Goal: Navigation & Orientation: Find specific page/section

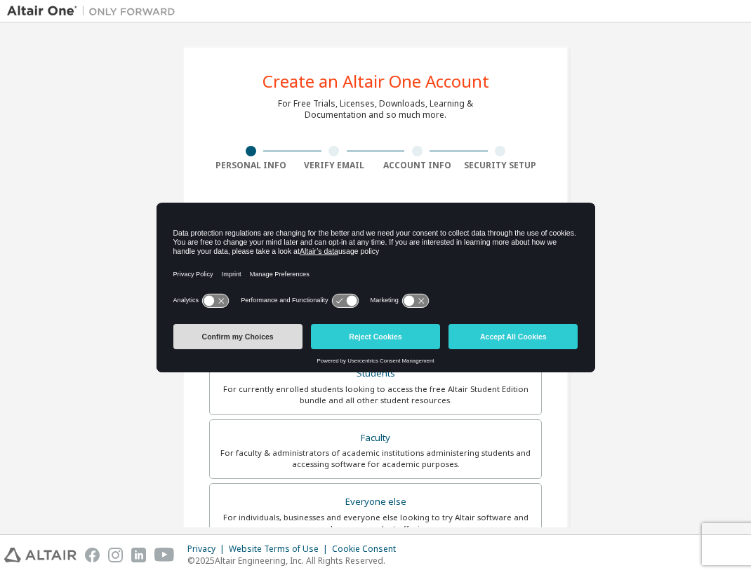
click at [264, 335] on button "Confirm my Choices" at bounding box center [237, 336] width 129 height 25
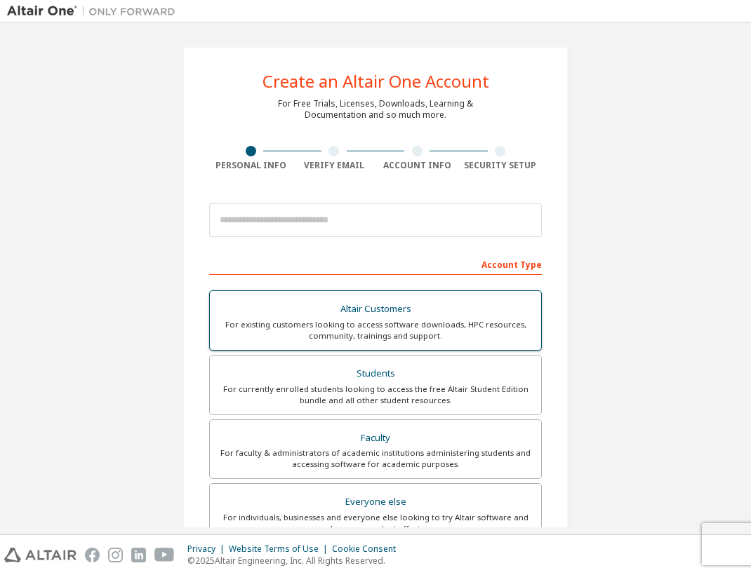
scroll to position [245, 0]
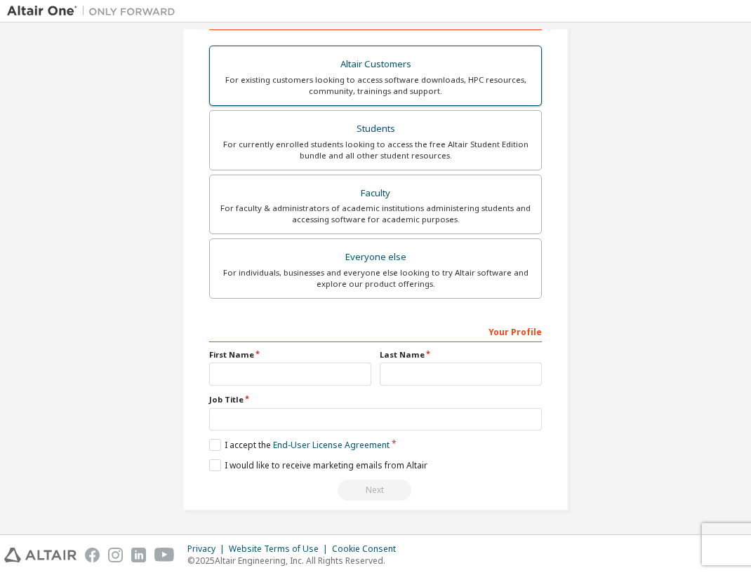
click at [365, 69] on div "Altair Customers" at bounding box center [375, 65] width 314 height 20
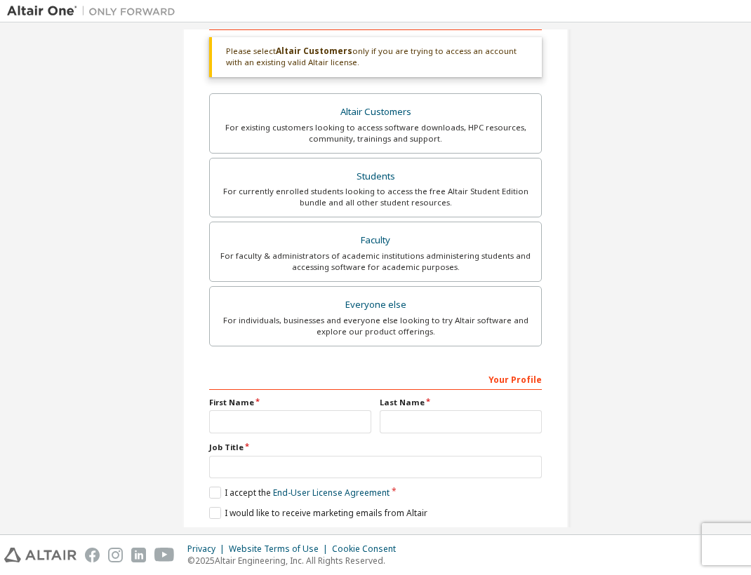
scroll to position [293, 0]
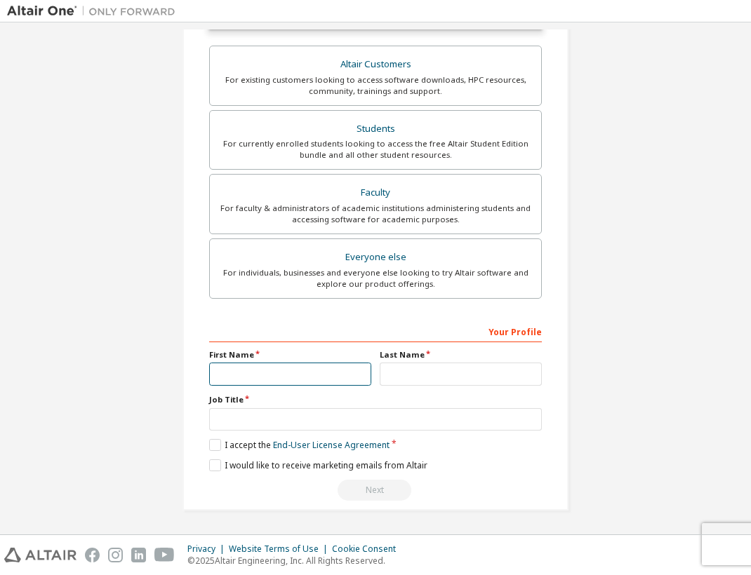
click at [303, 365] on input "text" at bounding box center [290, 374] width 162 height 23
click at [285, 379] on input "text" at bounding box center [290, 374] width 162 height 23
type input "*****"
click at [413, 377] on input "text" at bounding box center [460, 374] width 162 height 23
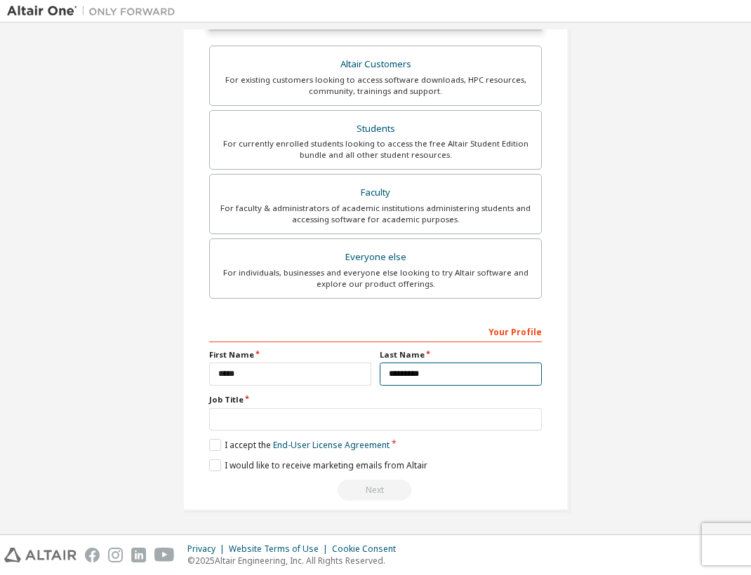
type input "*********"
click at [250, 436] on div "**********" at bounding box center [375, 411] width 332 height 182
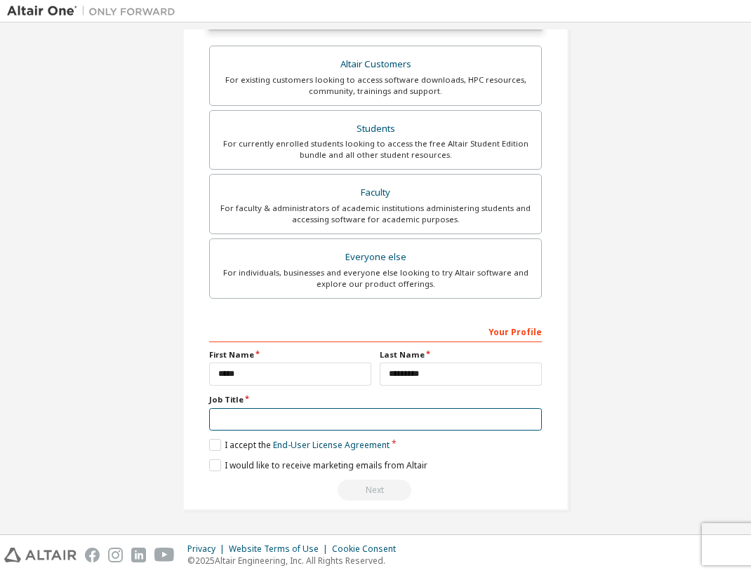
click at [248, 425] on input "text" at bounding box center [375, 419] width 332 height 23
type input "**********"
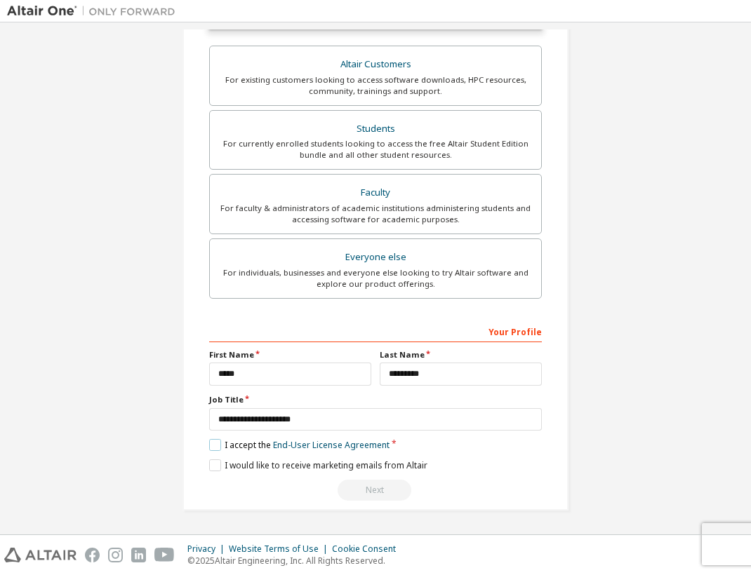
click at [215, 447] on label "I accept the End-User License Agreement" at bounding box center [299, 445] width 180 height 12
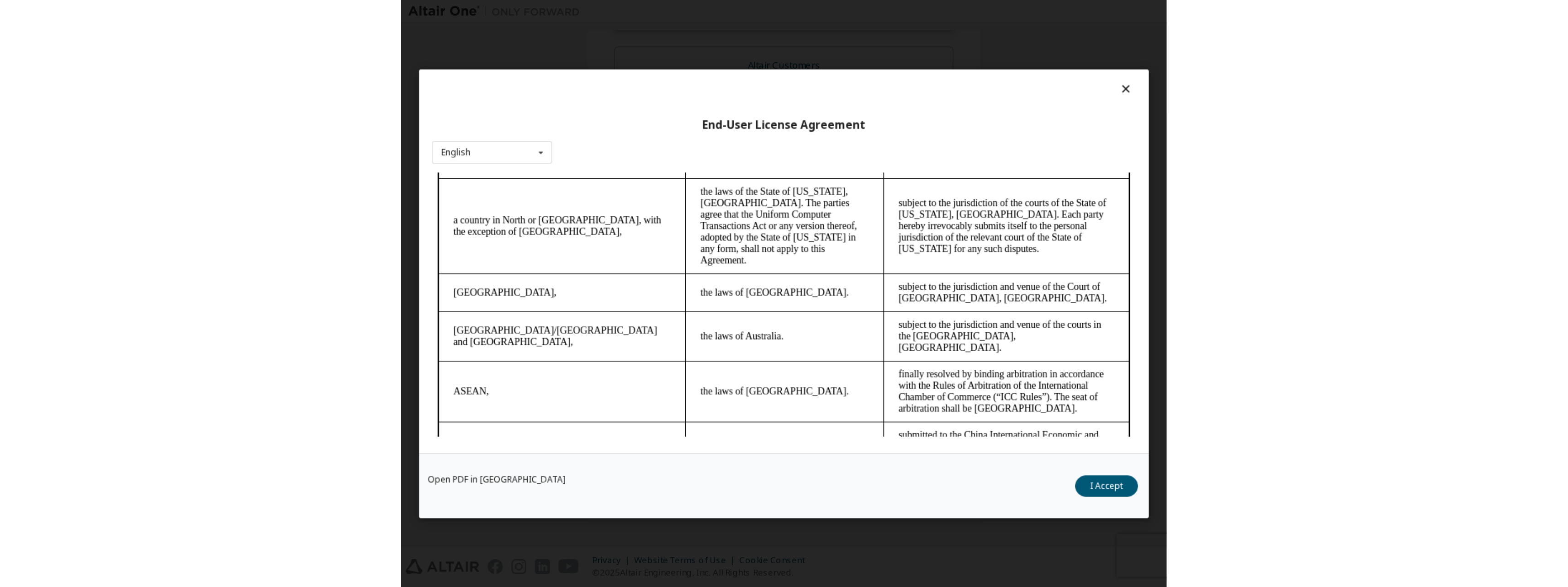
scroll to position [2540, 0]
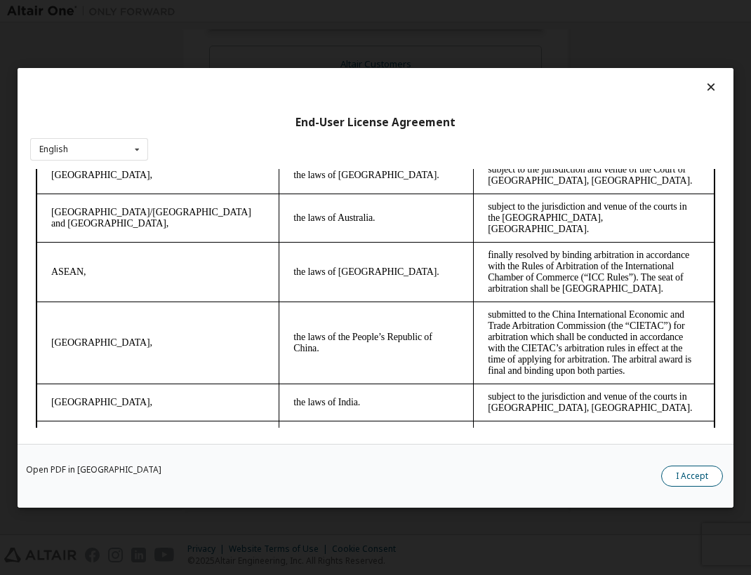
click at [690, 476] on button "I Accept" at bounding box center [692, 476] width 62 height 21
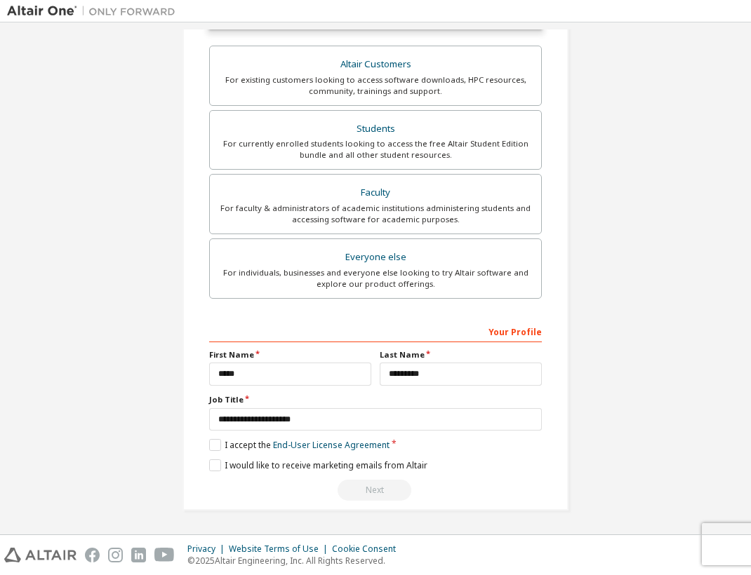
click at [389, 491] on div "Next" at bounding box center [375, 490] width 332 height 21
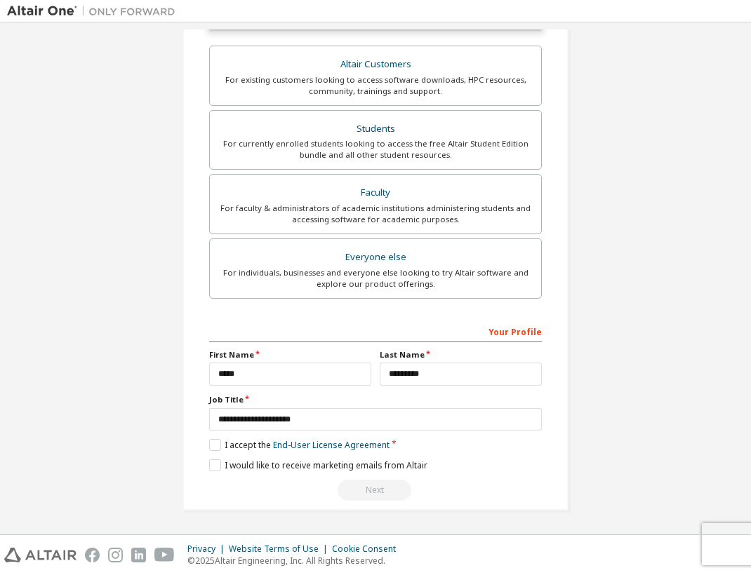
click at [727, 544] on div "Privacy Website Terms of Use Cookie Consent © 2025 Altair Engineering, Inc. All…" at bounding box center [375, 555] width 751 height 40
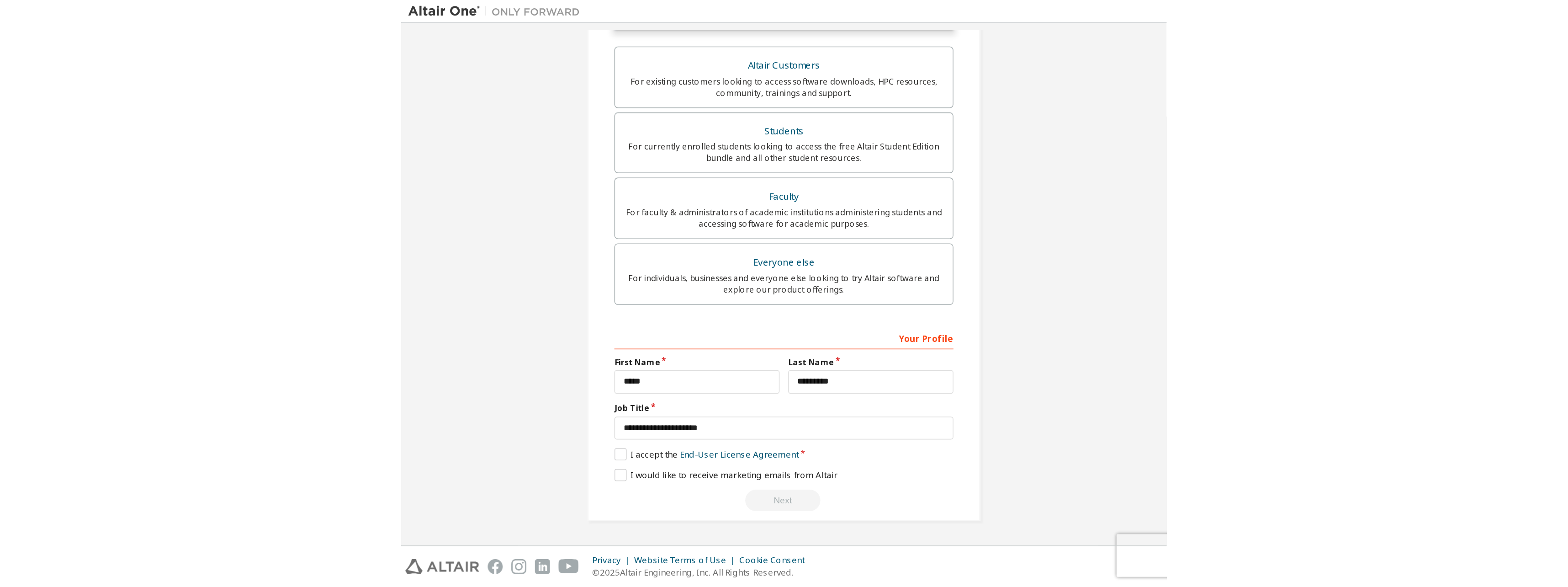
scroll to position [0, 0]
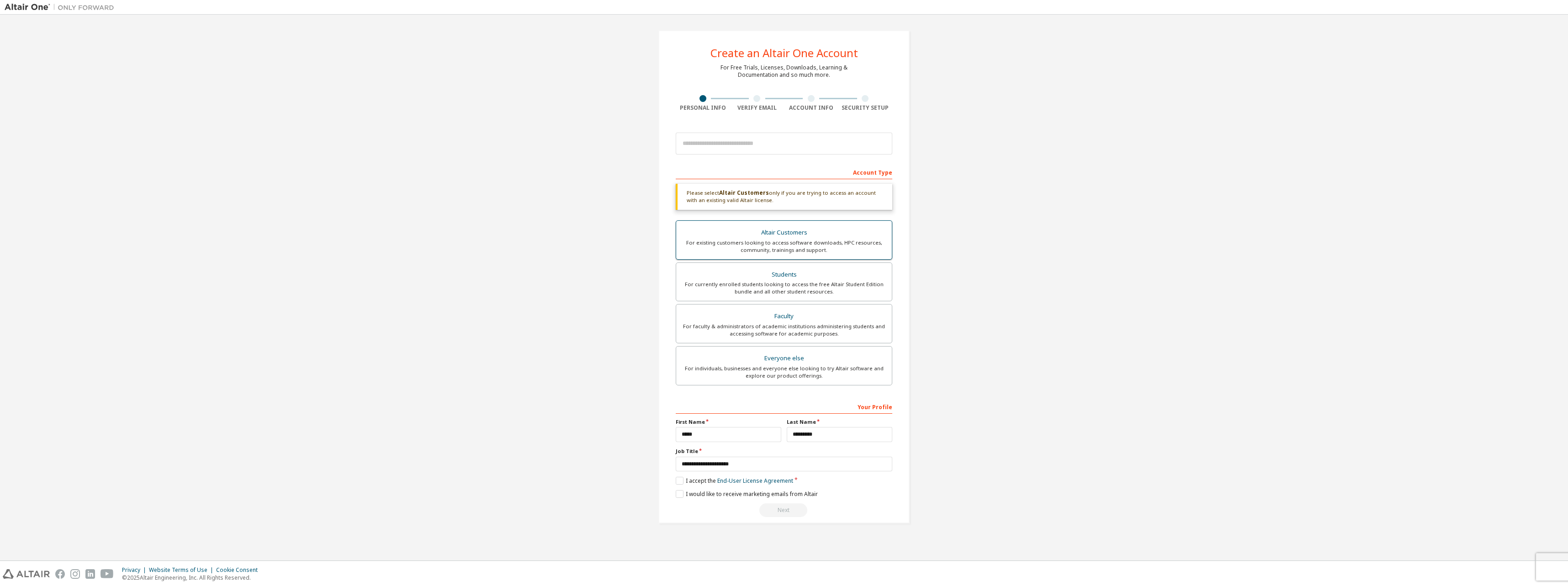
click at [489, 250] on div "For existing customers looking to access software downloads, HPC resources, com…" at bounding box center [784, 246] width 205 height 14
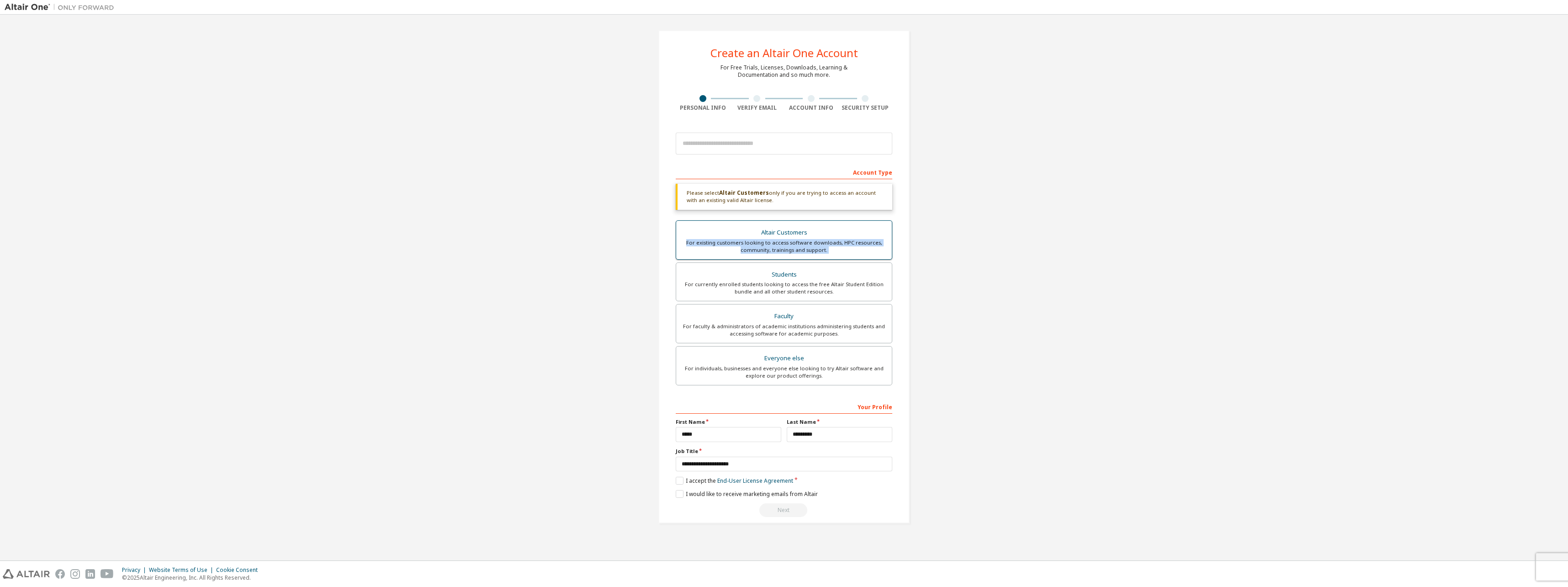
click at [489, 250] on div "For existing customers looking to access software downloads, HPC resources, com…" at bounding box center [784, 246] width 205 height 14
click at [489, 374] on div "Next" at bounding box center [784, 509] width 216 height 14
click at [489, 374] on div "Create an Altair One Account For Free Trials, Licenses, Downloads, Learning & D…" at bounding box center [784, 276] width 1559 height 515
click at [489, 99] on div at bounding box center [757, 98] width 7 height 7
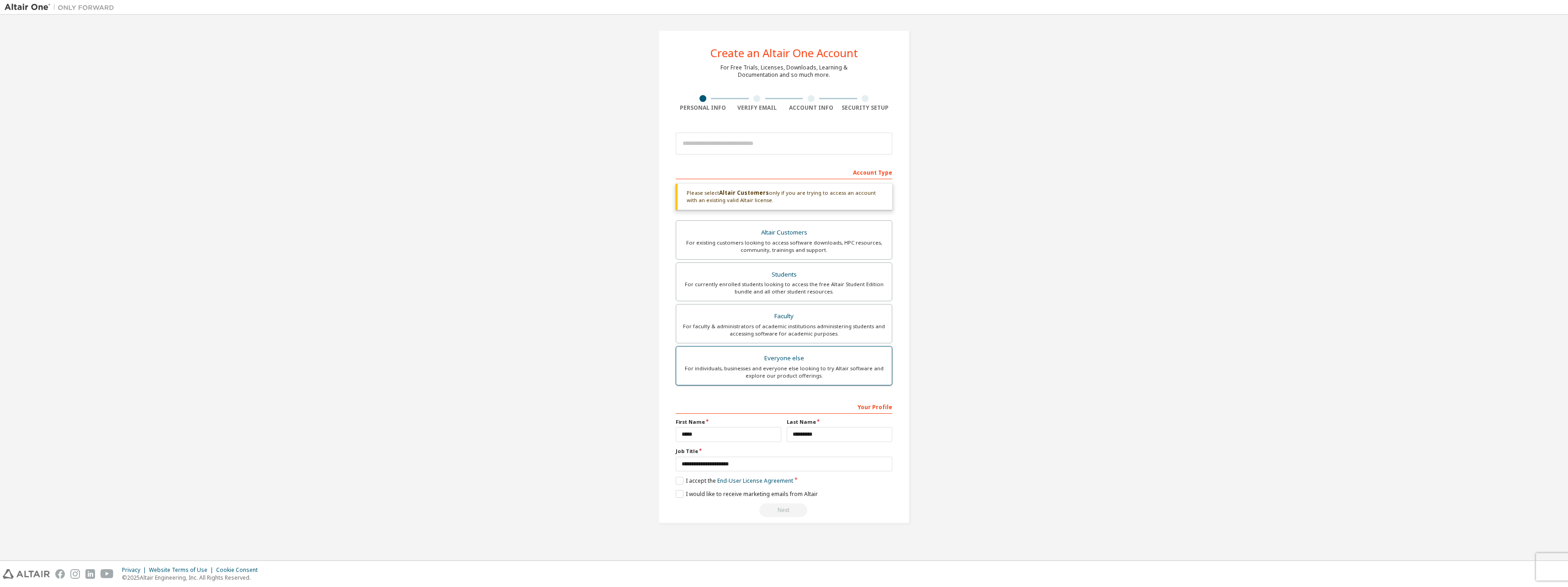
click at [489, 367] on div "For individuals, businesses and everyone else looking to try Altair software an…" at bounding box center [784, 372] width 205 height 14
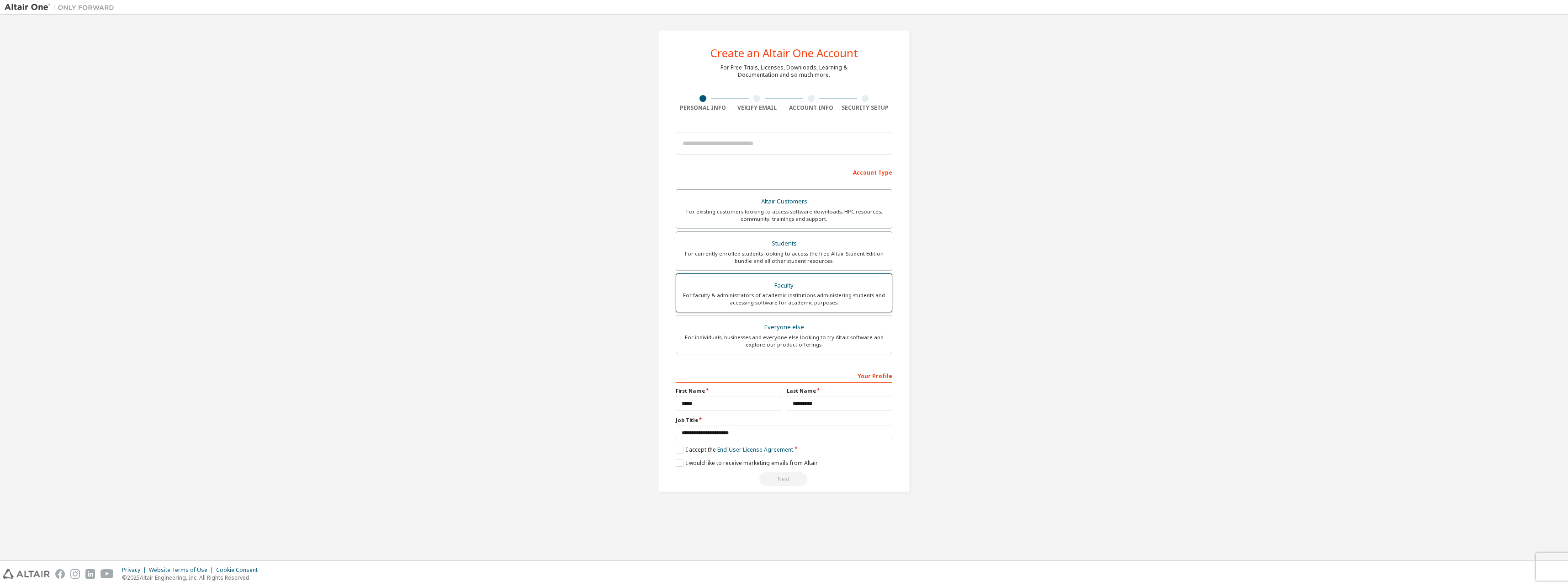
click at [489, 298] on div "For faculty & administrators of academic institutions administering students an…" at bounding box center [784, 299] width 205 height 14
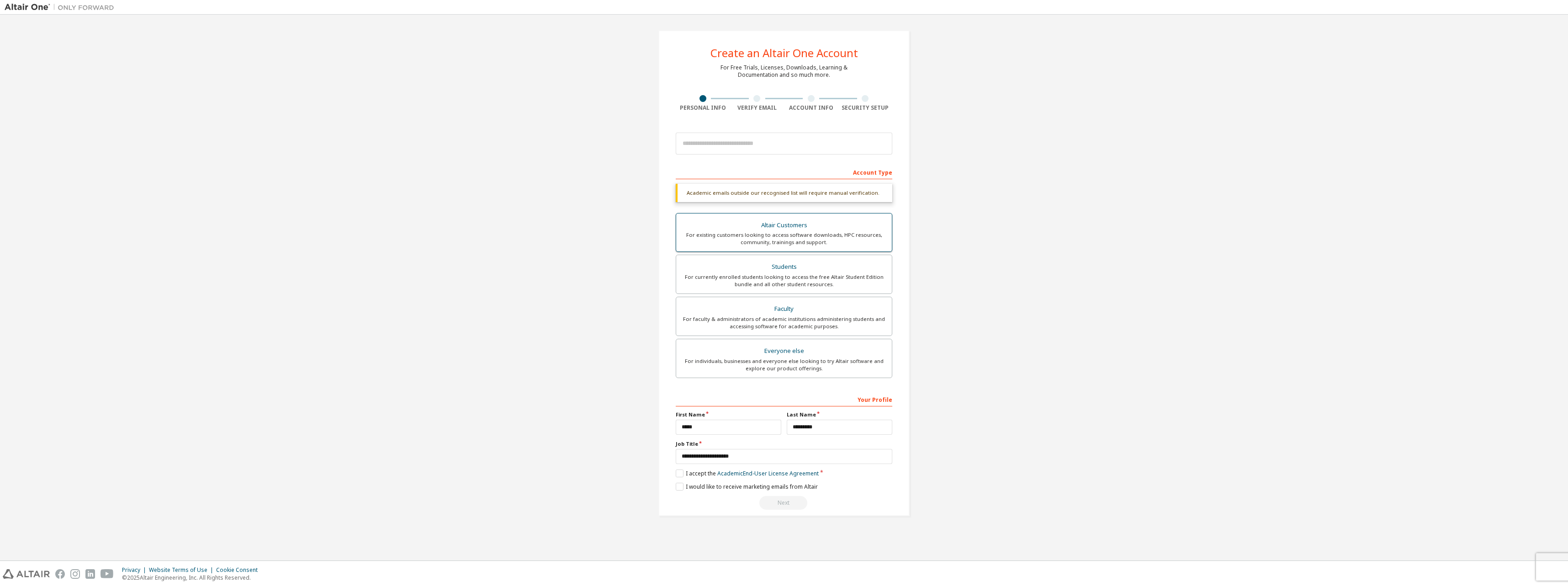
click at [489, 232] on div "For existing customers looking to access software downloads, HPC resources, com…" at bounding box center [784, 238] width 205 height 14
click at [489, 139] on input "email" at bounding box center [784, 143] width 216 height 22
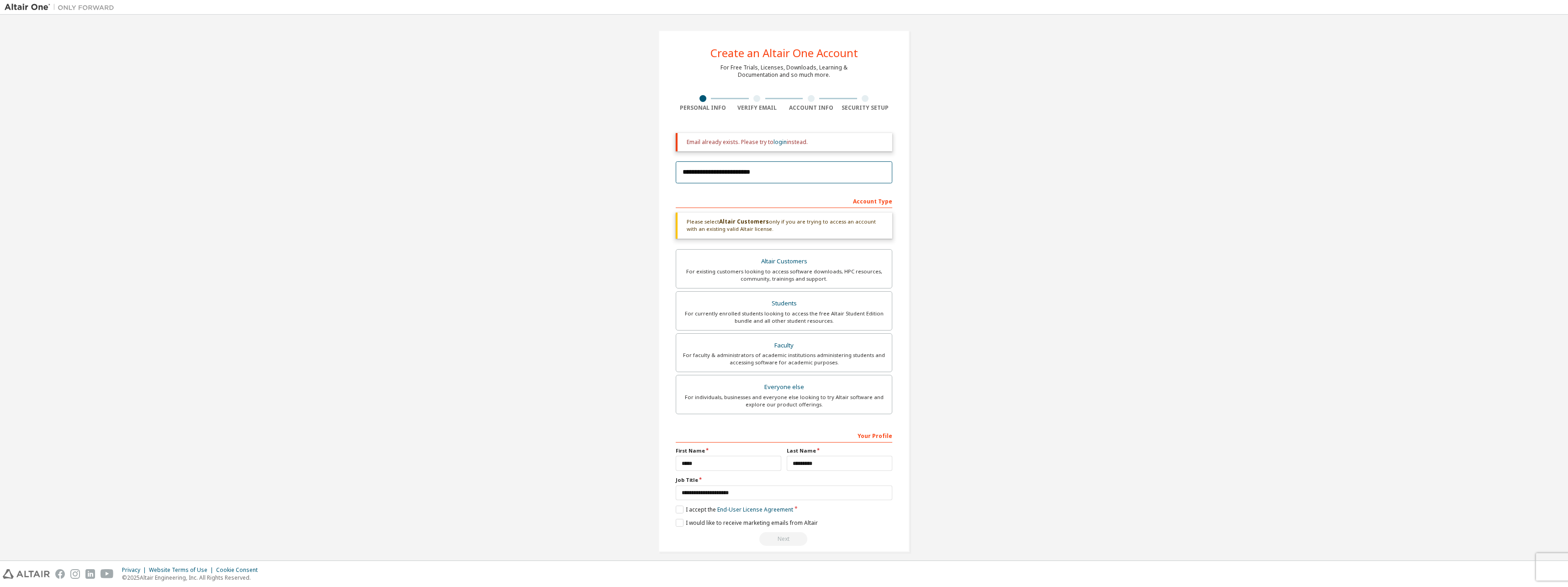
type input "**********"
click at [23, 5] on img at bounding box center [61, 7] width 114 height 9
click at [489, 130] on div "**********" at bounding box center [784, 337] width 216 height 418
click at [489, 374] on div "**********" at bounding box center [784, 291] width 1559 height 544
click at [489, 143] on link "login" at bounding box center [780, 142] width 13 height 8
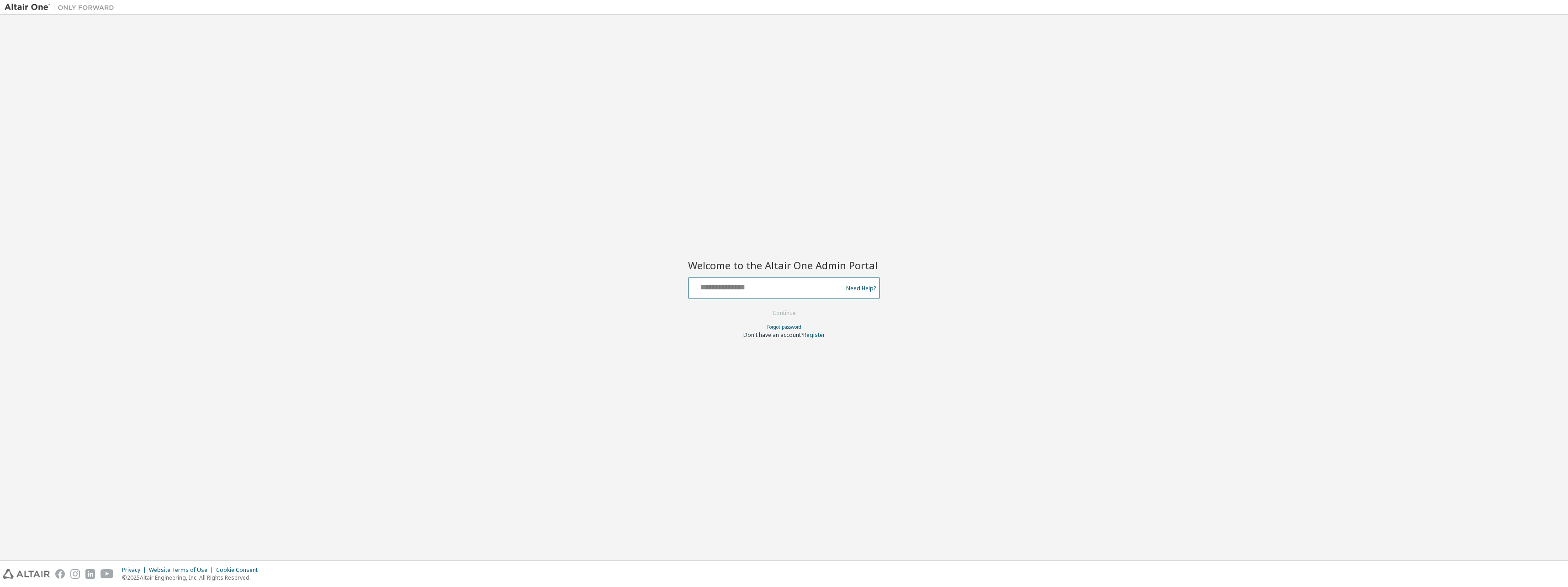
click at [780, 290] on input "text" at bounding box center [767, 286] width 149 height 13
type input "**********"
click at [790, 313] on button "Continue" at bounding box center [784, 313] width 42 height 14
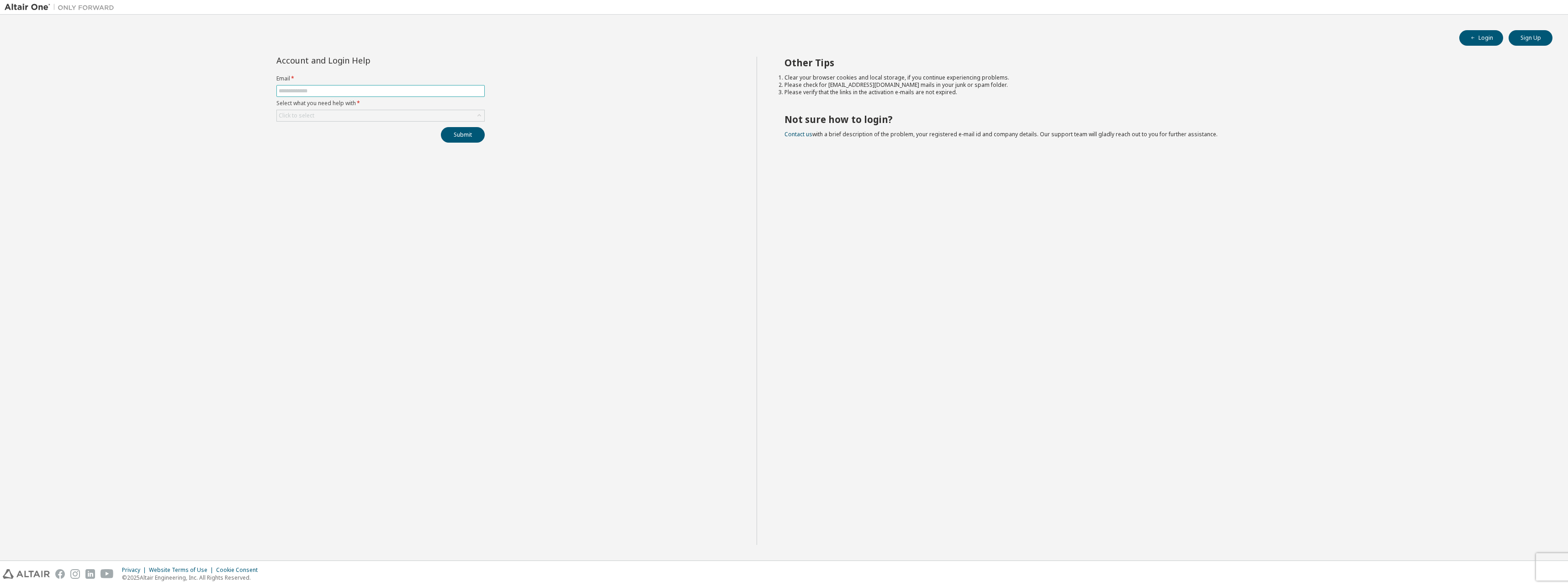
click at [442, 89] on input "text" at bounding box center [380, 91] width 204 height 7
type input "**********"
click at [363, 117] on div "Click to select" at bounding box center [380, 115] width 207 height 11
click at [332, 141] on li "I forgot my password" at bounding box center [380, 141] width 206 height 12
click at [463, 136] on button "Submit" at bounding box center [463, 135] width 44 height 16
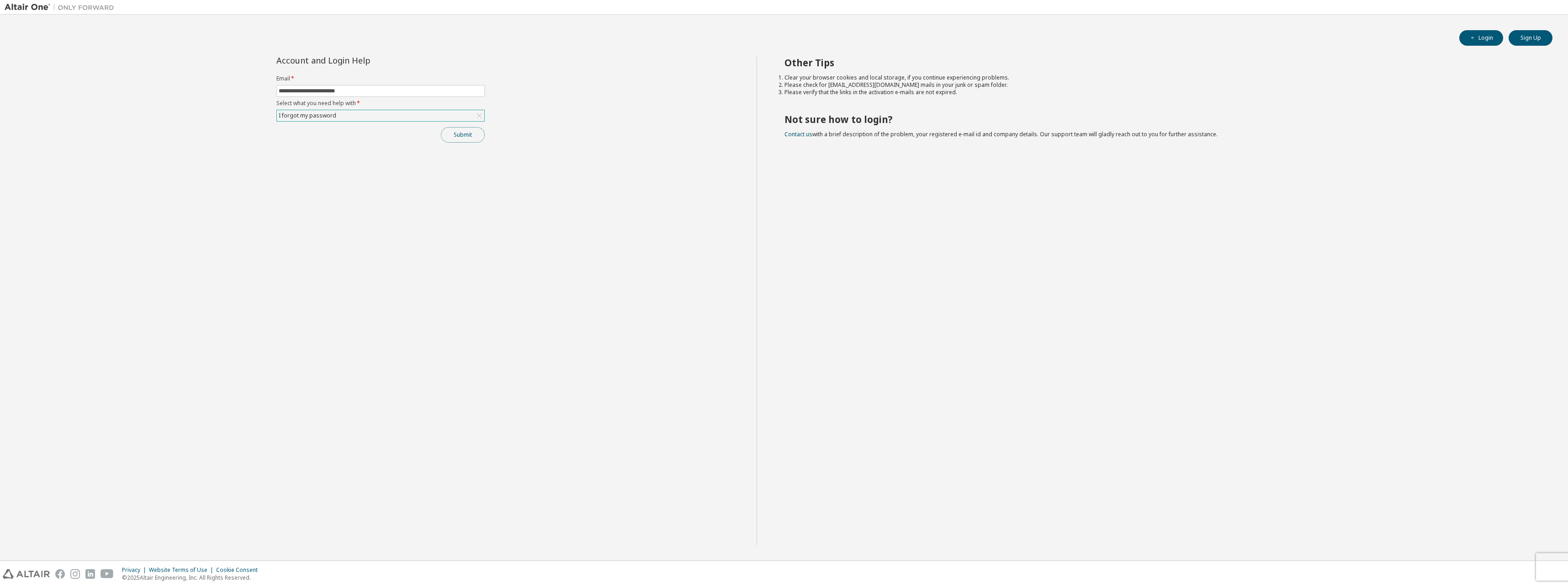
click at [469, 132] on button "Submit" at bounding box center [463, 135] width 44 height 16
click at [1548, 562] on icon "button" at bounding box center [1549, 562] width 5 height 5
click at [593, 159] on div "**********" at bounding box center [380, 300] width 752 height 488
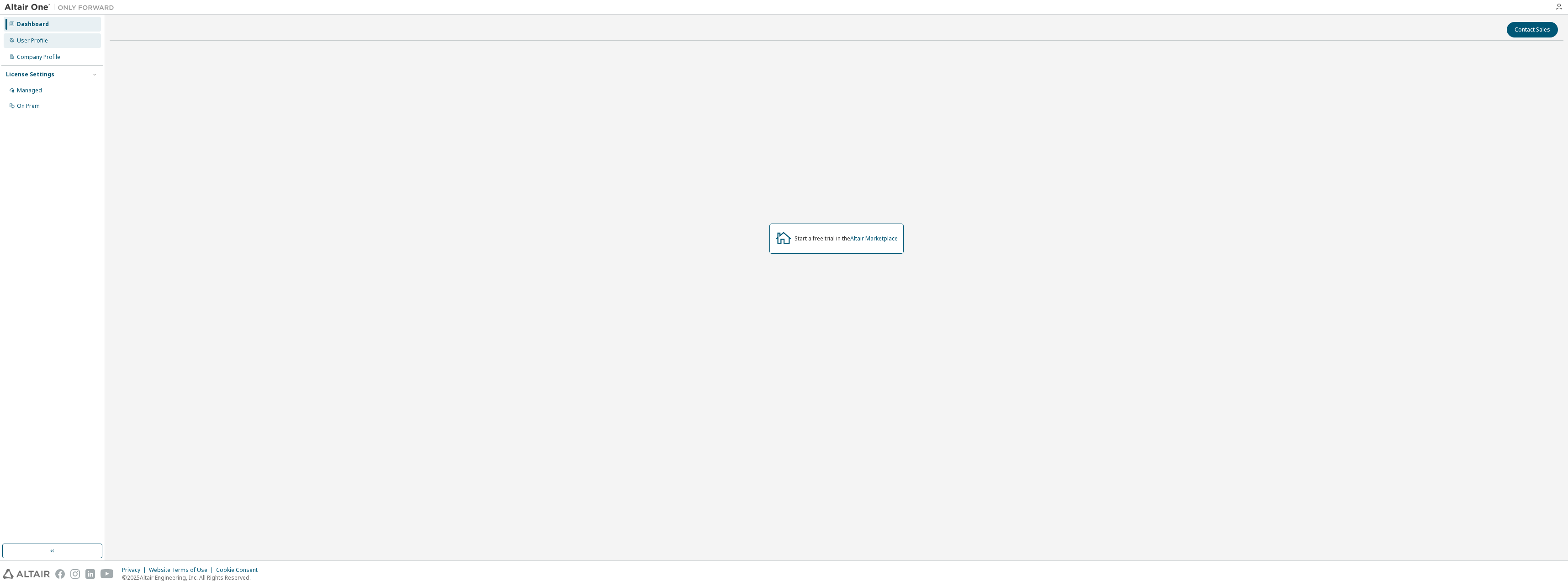
click at [27, 40] on div "User Profile" at bounding box center [33, 40] width 31 height 7
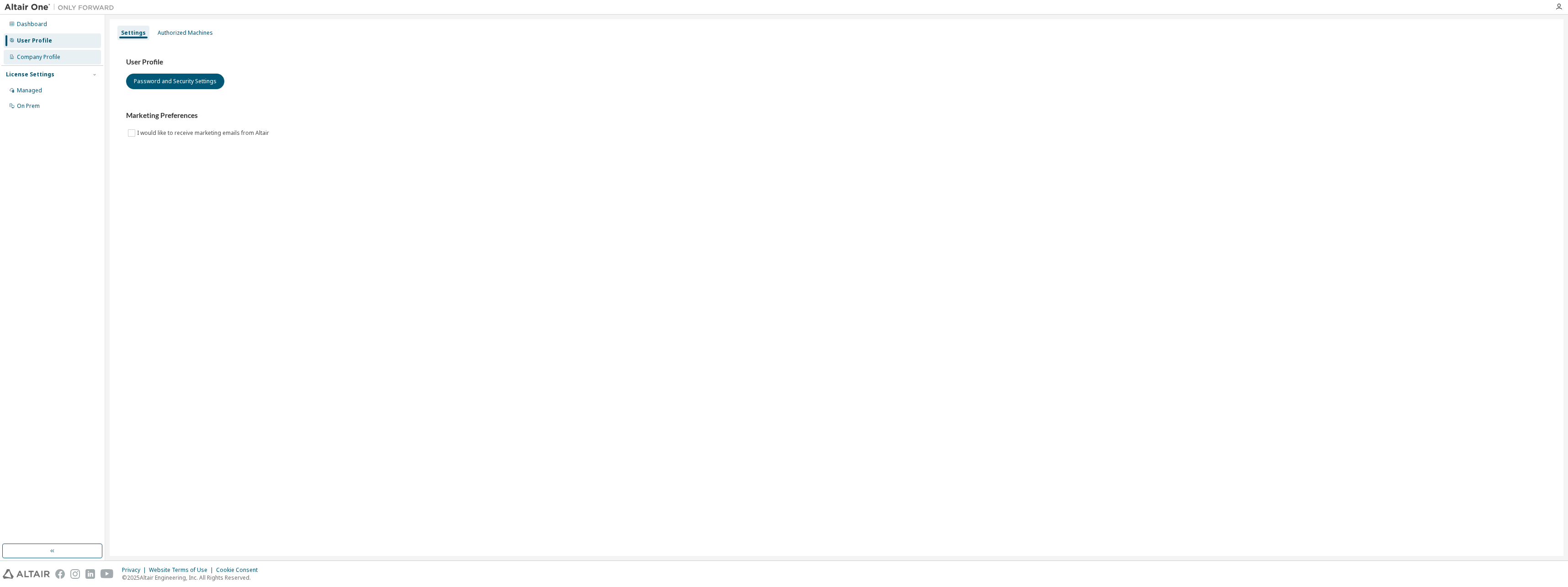
click at [40, 55] on div "Company Profile" at bounding box center [38, 57] width 44 height 7
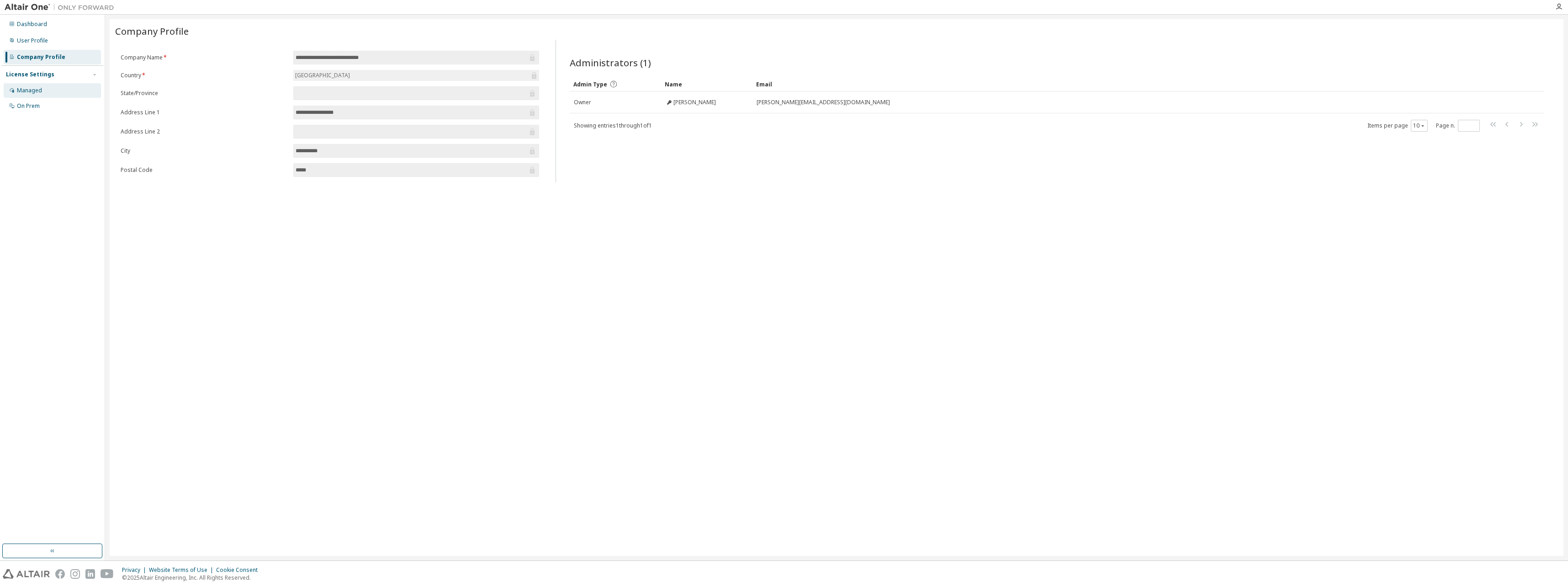
click at [42, 91] on div "Managed" at bounding box center [52, 91] width 97 height 14
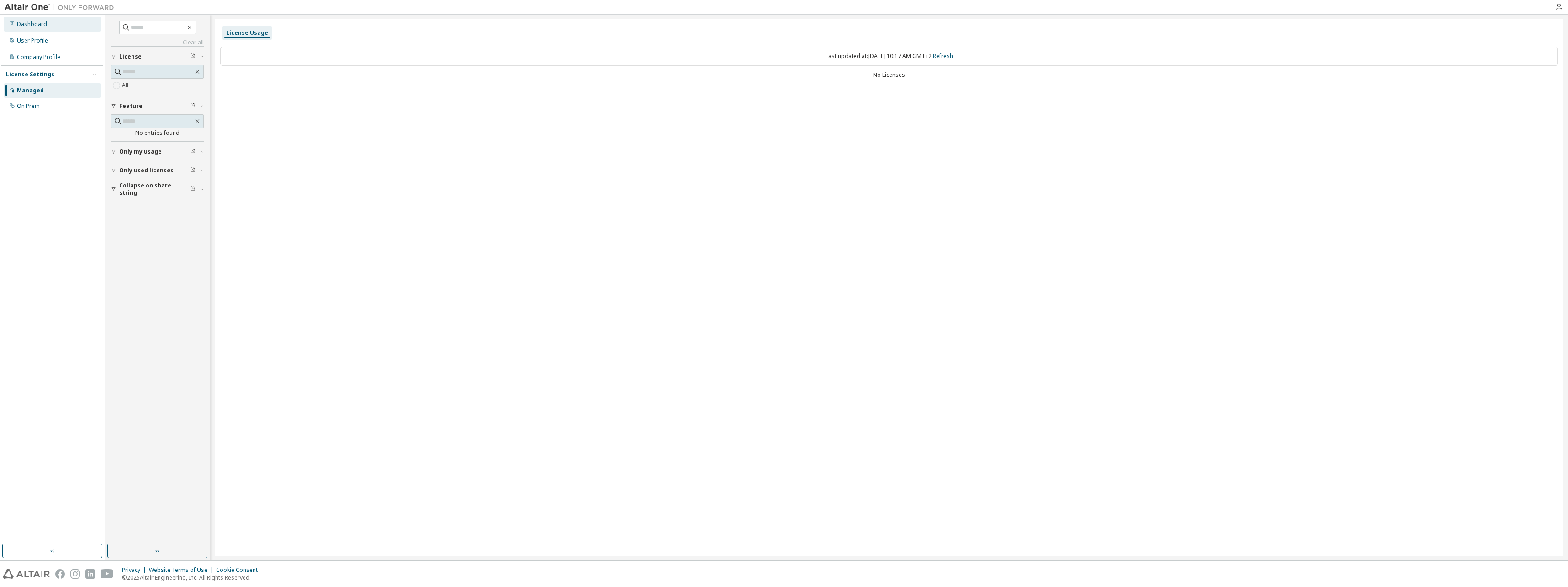
click at [29, 24] on div "Dashboard" at bounding box center [32, 24] width 30 height 7
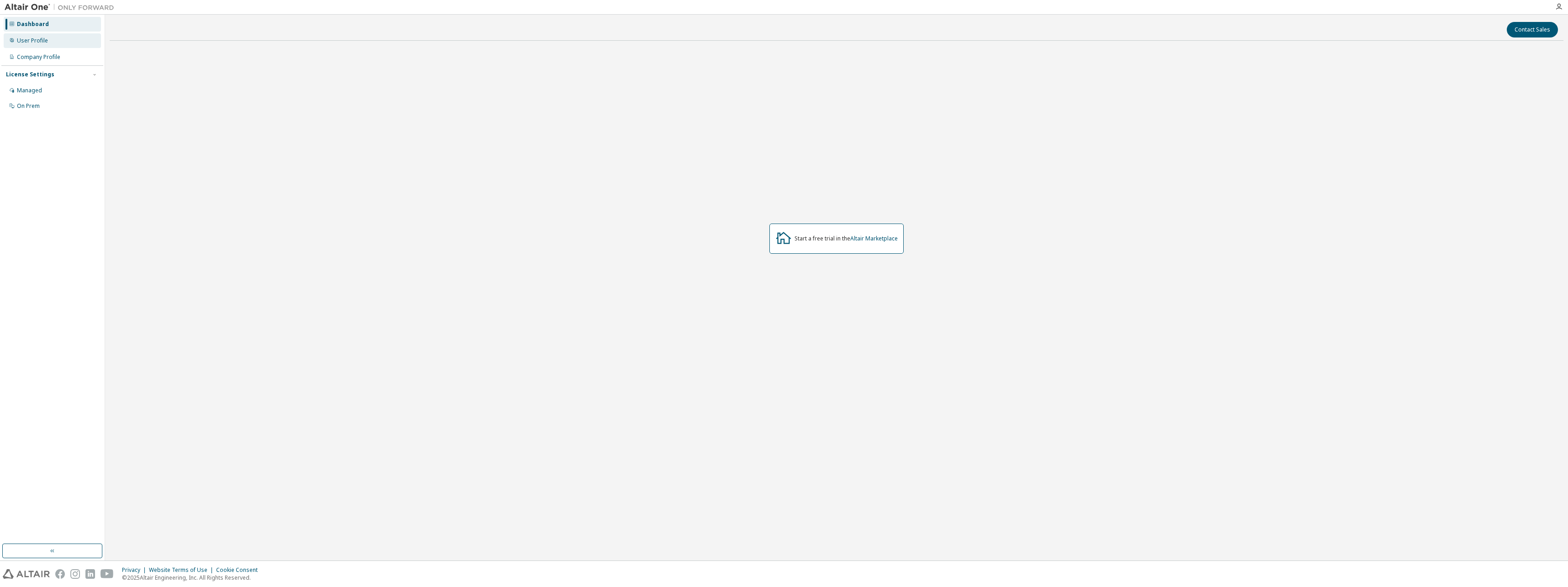
click at [43, 39] on div "User Profile" at bounding box center [33, 40] width 31 height 7
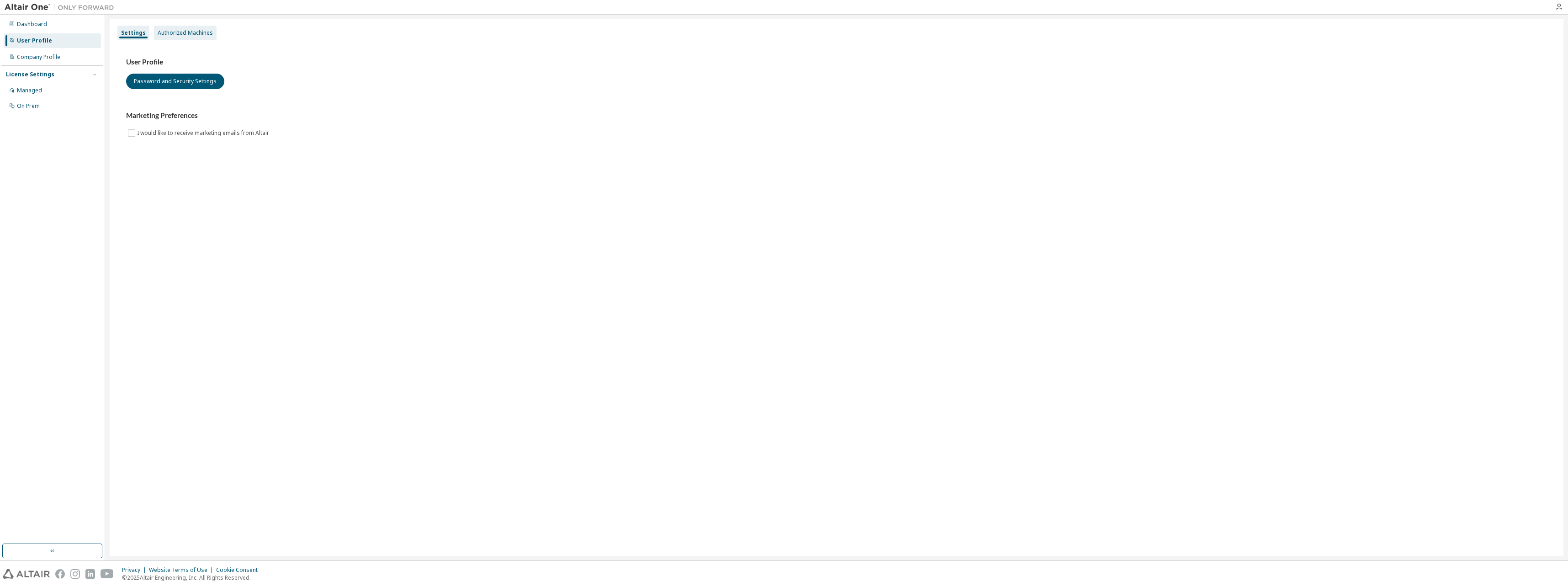
click at [173, 36] on div "Authorized Machines" at bounding box center [185, 33] width 55 height 7
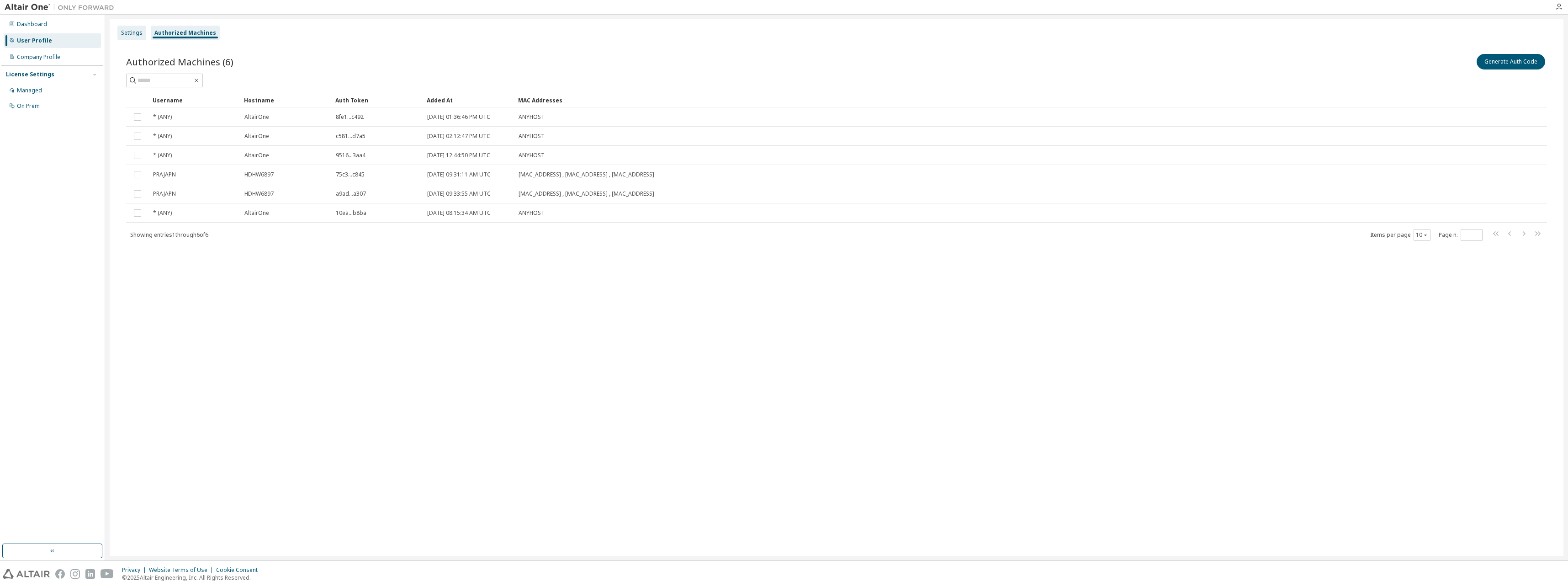
click at [141, 30] on div "Settings" at bounding box center [132, 33] width 21 height 7
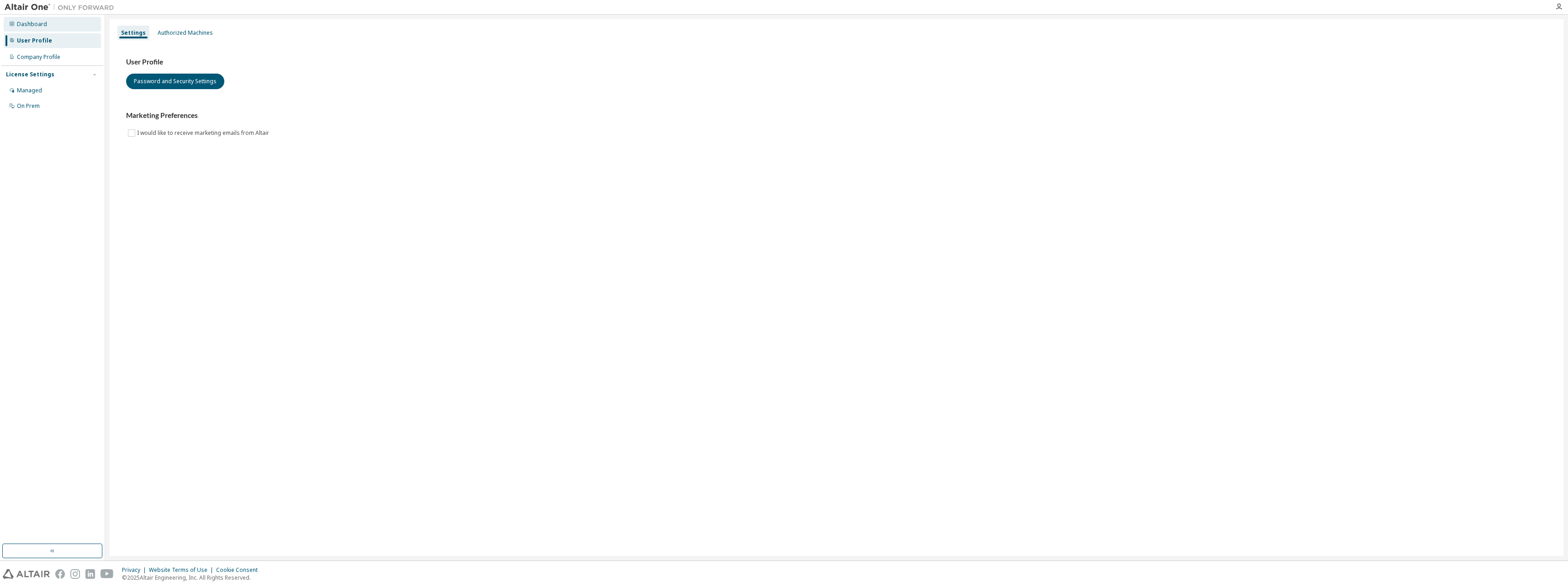
click at [33, 23] on div "Dashboard" at bounding box center [32, 24] width 30 height 7
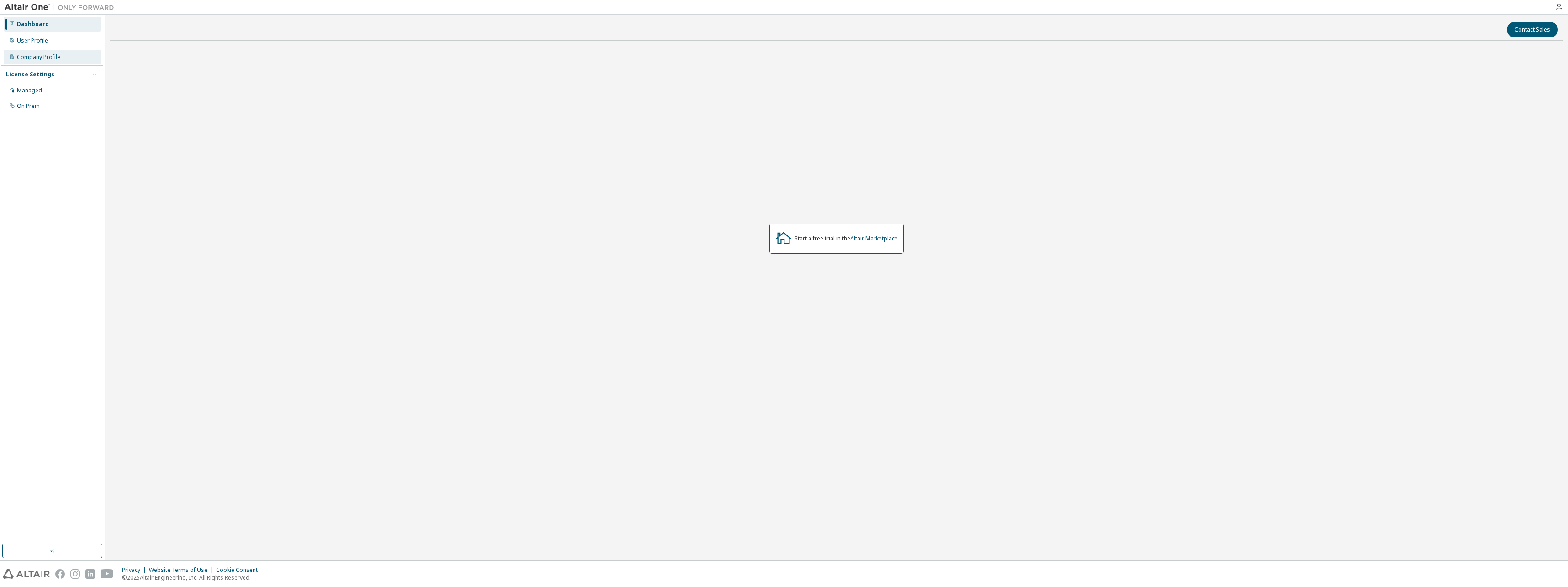
click at [47, 60] on div "Company Profile" at bounding box center [38, 57] width 44 height 7
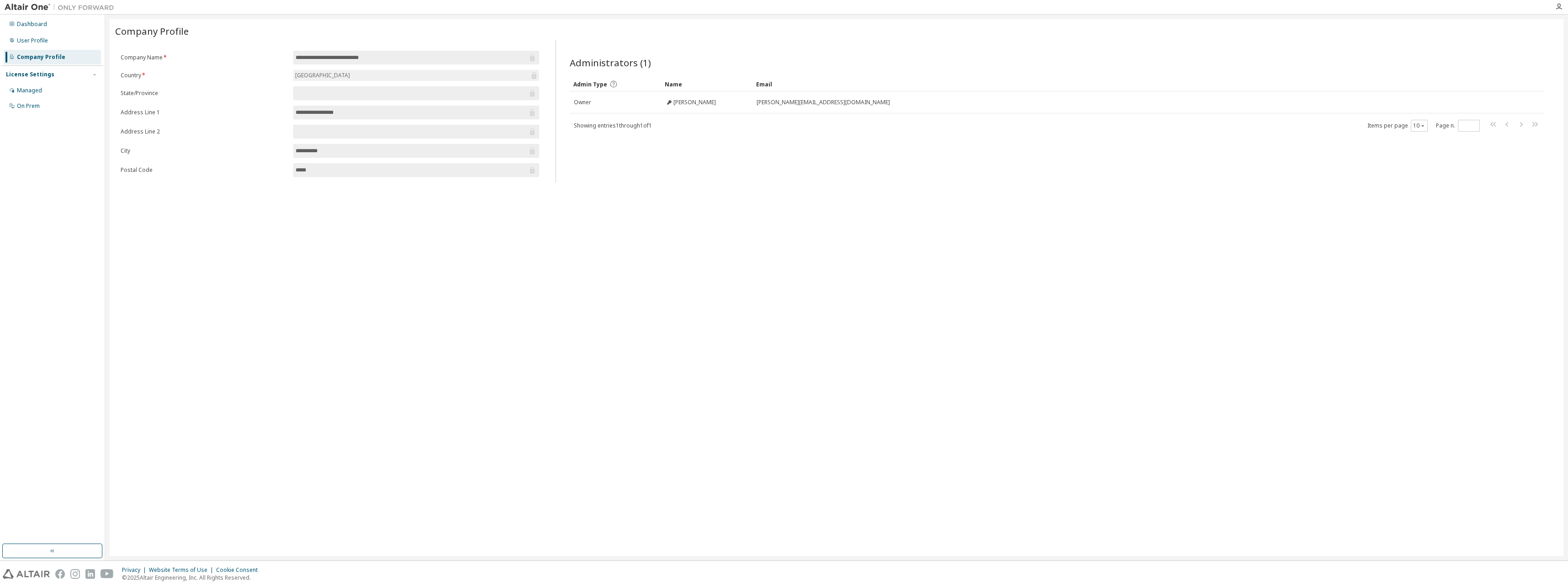
click at [40, 76] on div "License Settings" at bounding box center [30, 74] width 48 height 7
click at [39, 74] on div "License Settings" at bounding box center [30, 74] width 48 height 7
click at [39, 88] on div "Managed" at bounding box center [29, 90] width 25 height 7
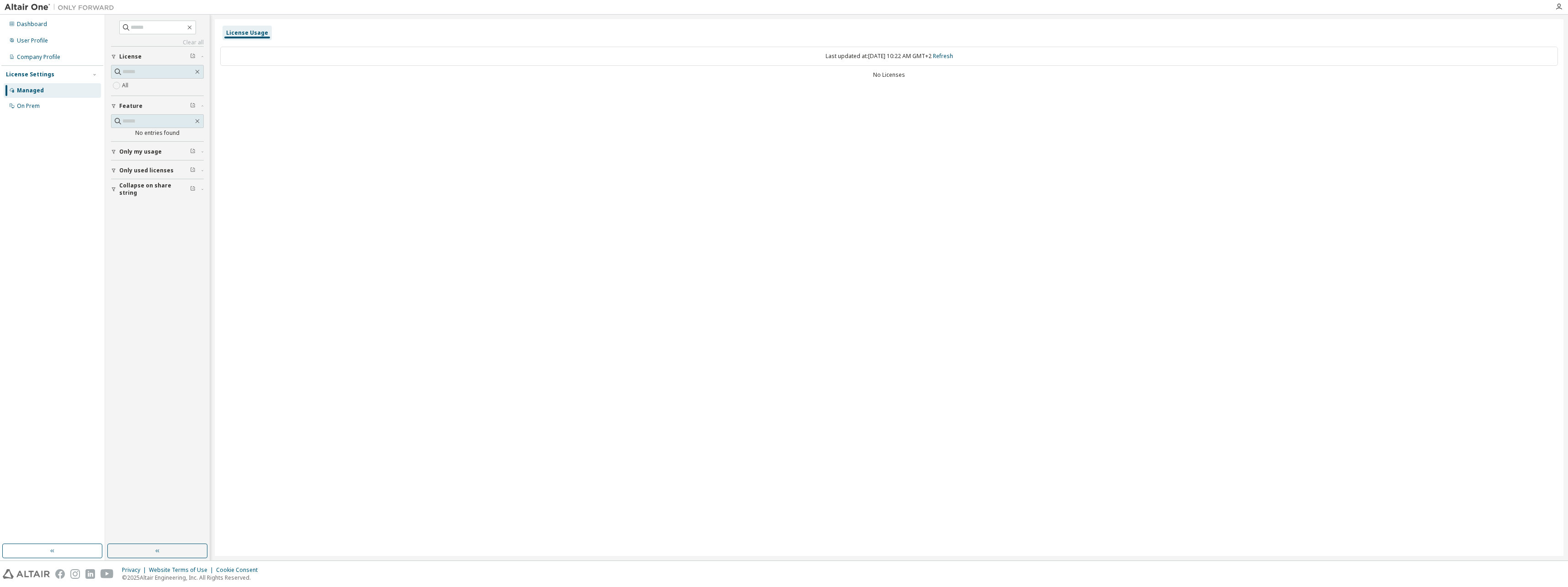
click at [141, 152] on span "Only my usage" at bounding box center [140, 151] width 42 height 7
click at [40, 107] on div "On Prem" at bounding box center [52, 106] width 97 height 14
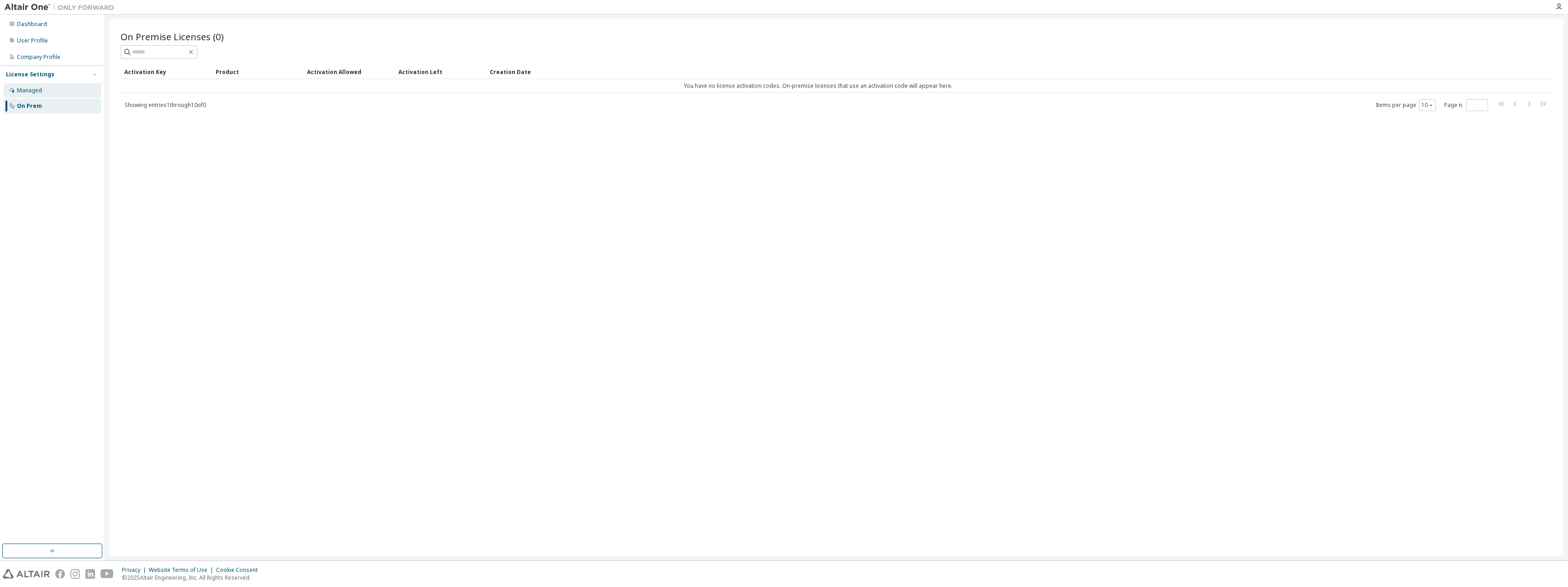
click at [29, 93] on div "Managed" at bounding box center [29, 90] width 25 height 7
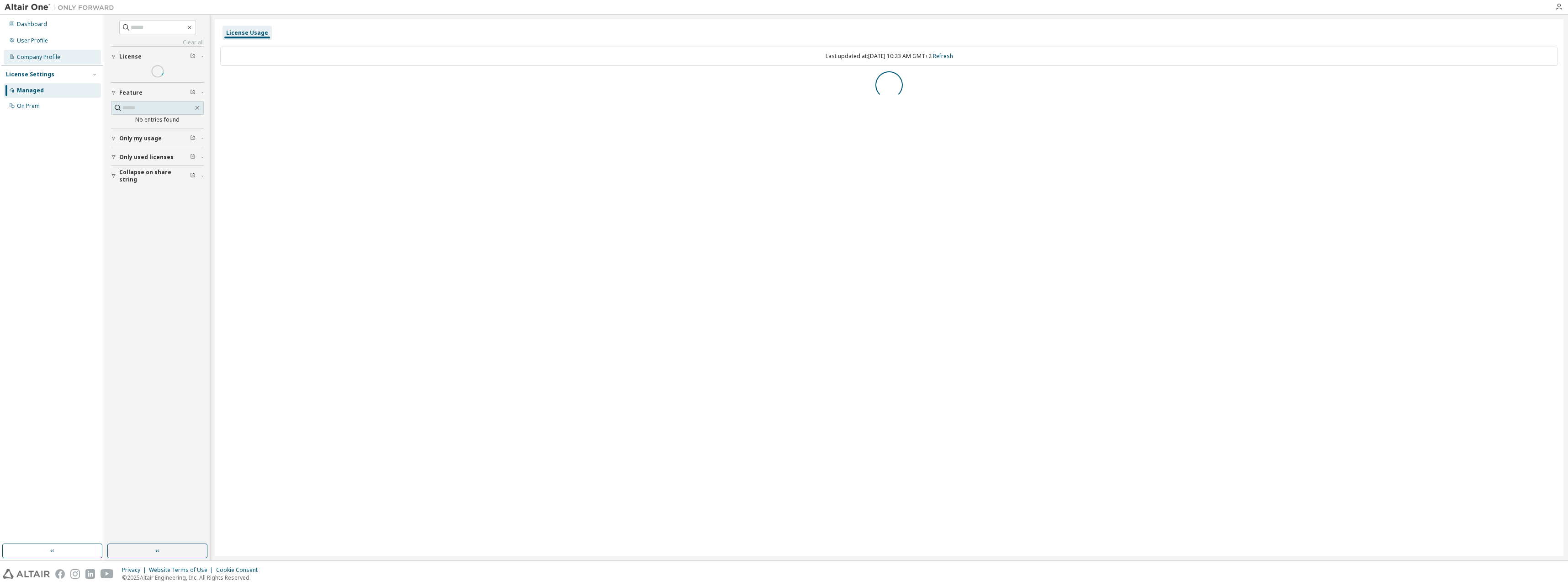
click at [31, 55] on div "Company Profile" at bounding box center [38, 57] width 44 height 7
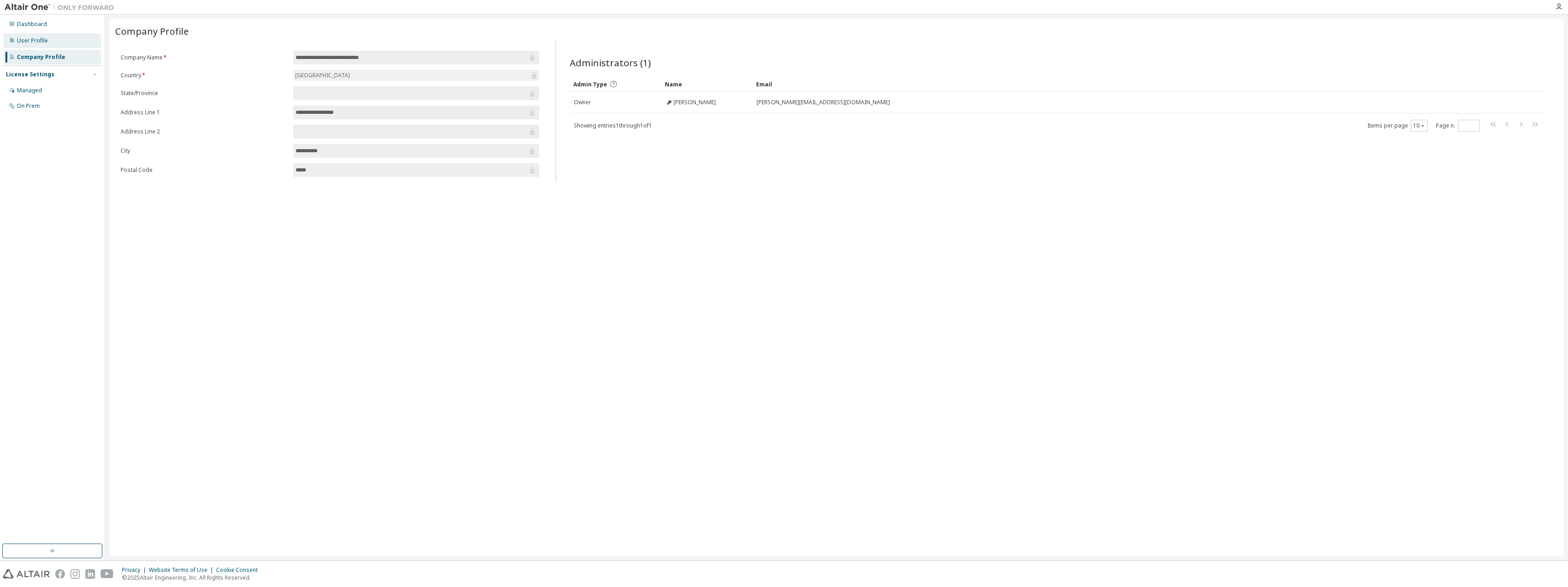
click at [31, 42] on div "User Profile" at bounding box center [33, 40] width 31 height 7
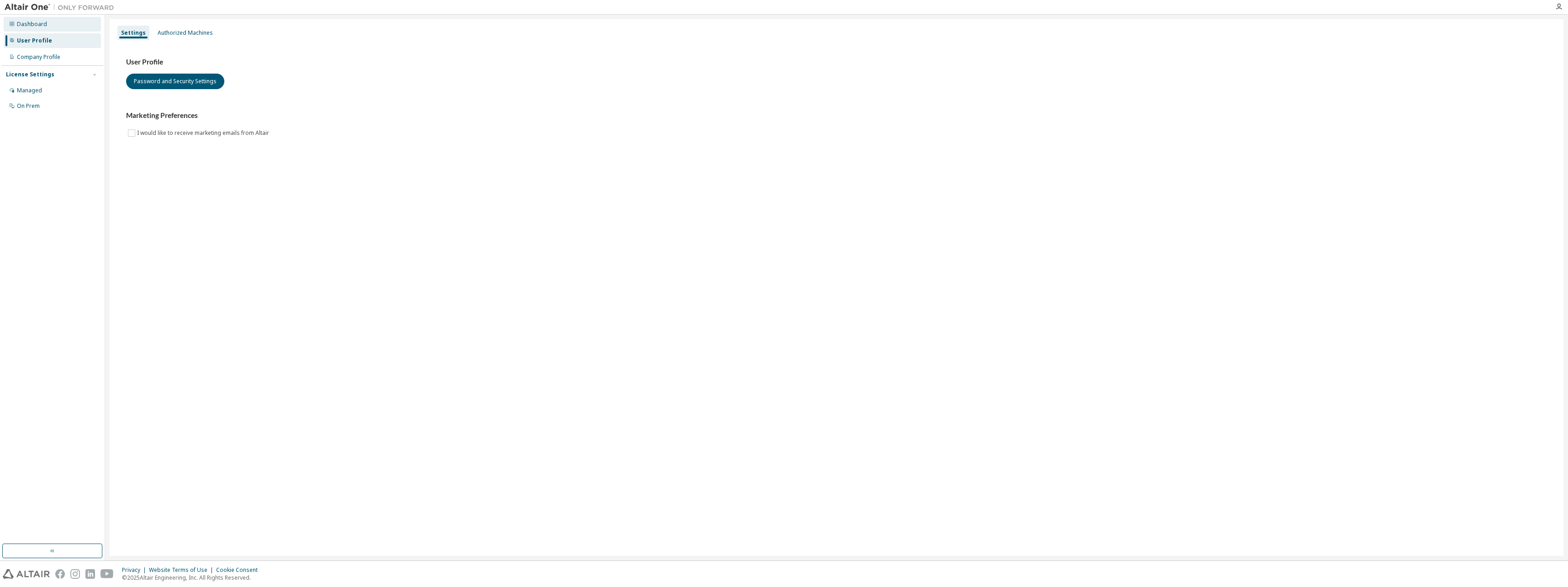
click at [32, 26] on div "Dashboard" at bounding box center [32, 24] width 30 height 7
